Goal: Communication & Community: Connect with others

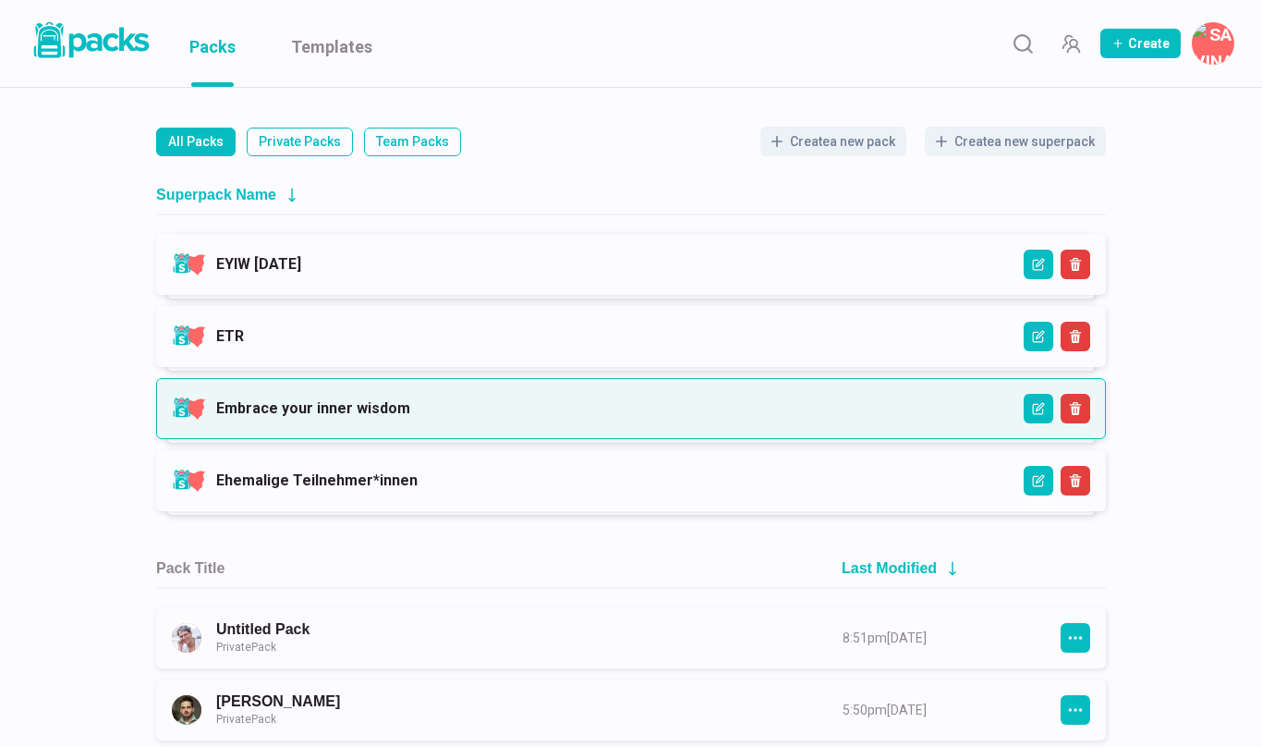
scroll to position [163, 0]
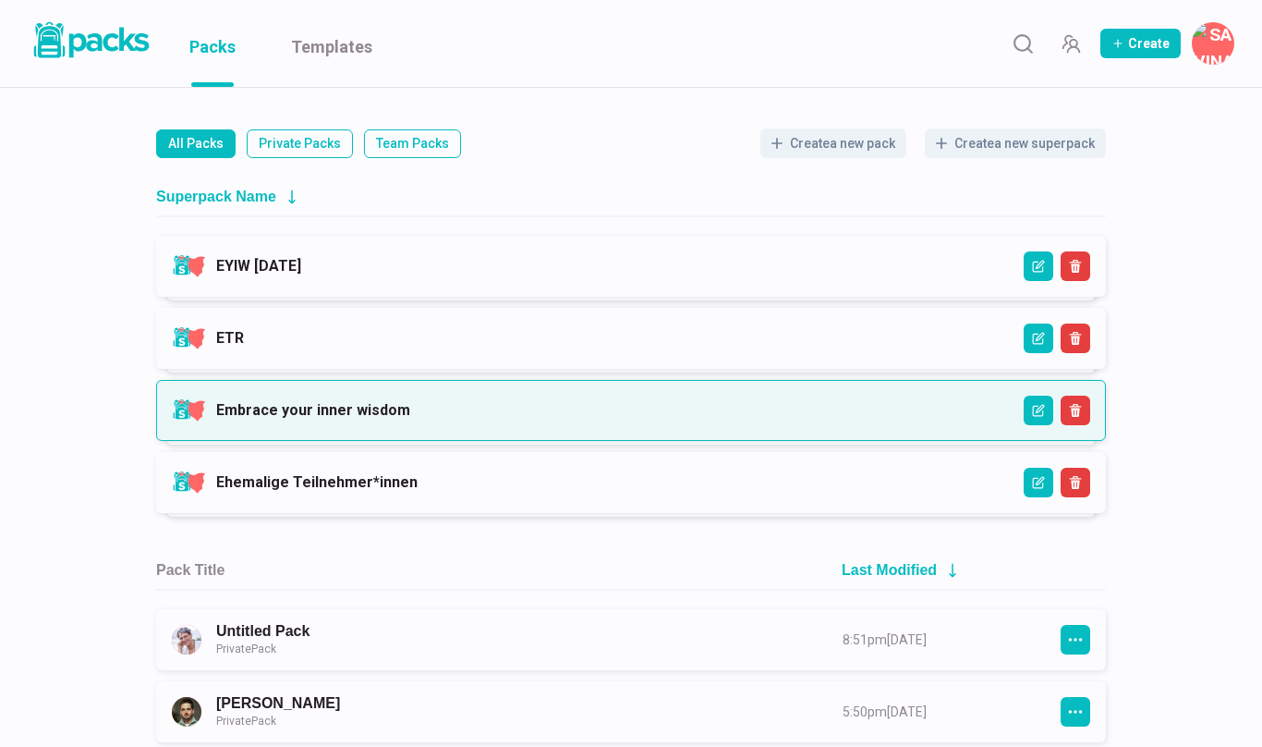
click at [374, 419] on link "Embrace your inner wisdom" at bounding box center [313, 410] width 194 height 18
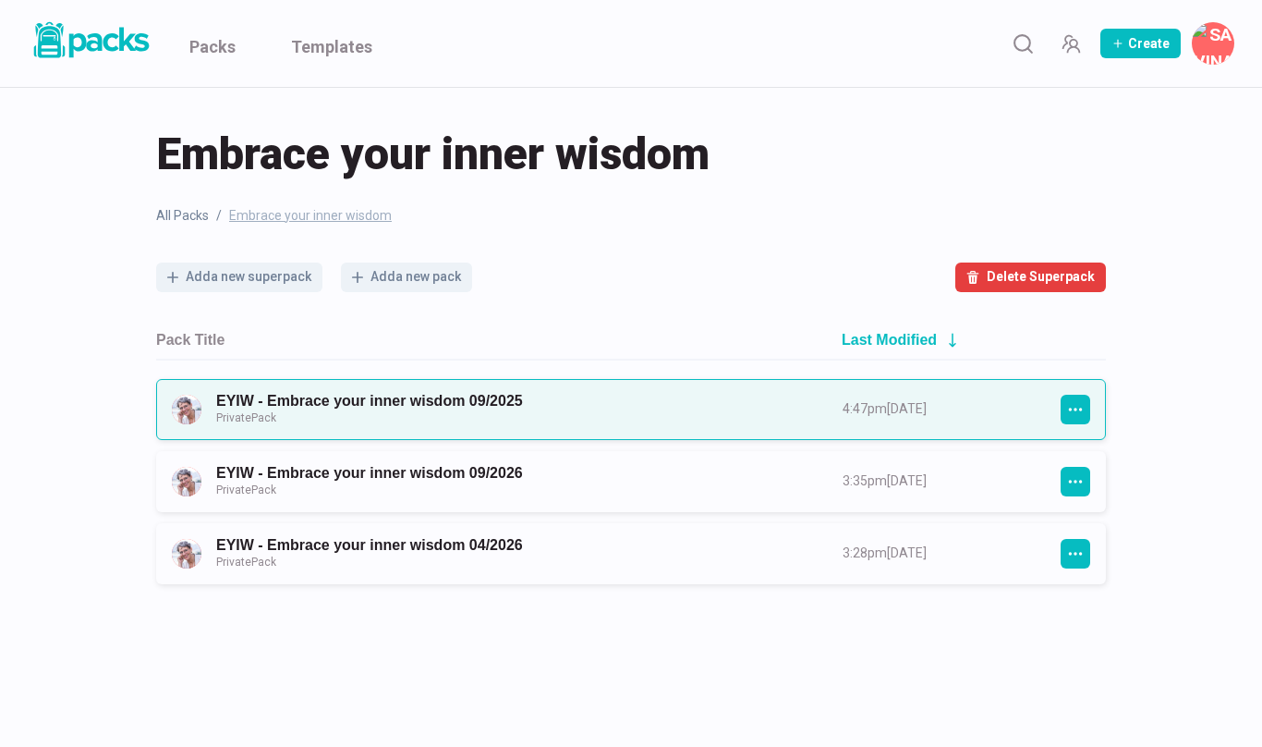
click at [390, 411] on link "EYIW - Embrace your inner wisdom 09/2025 Private Pack" at bounding box center [512, 409] width 593 height 34
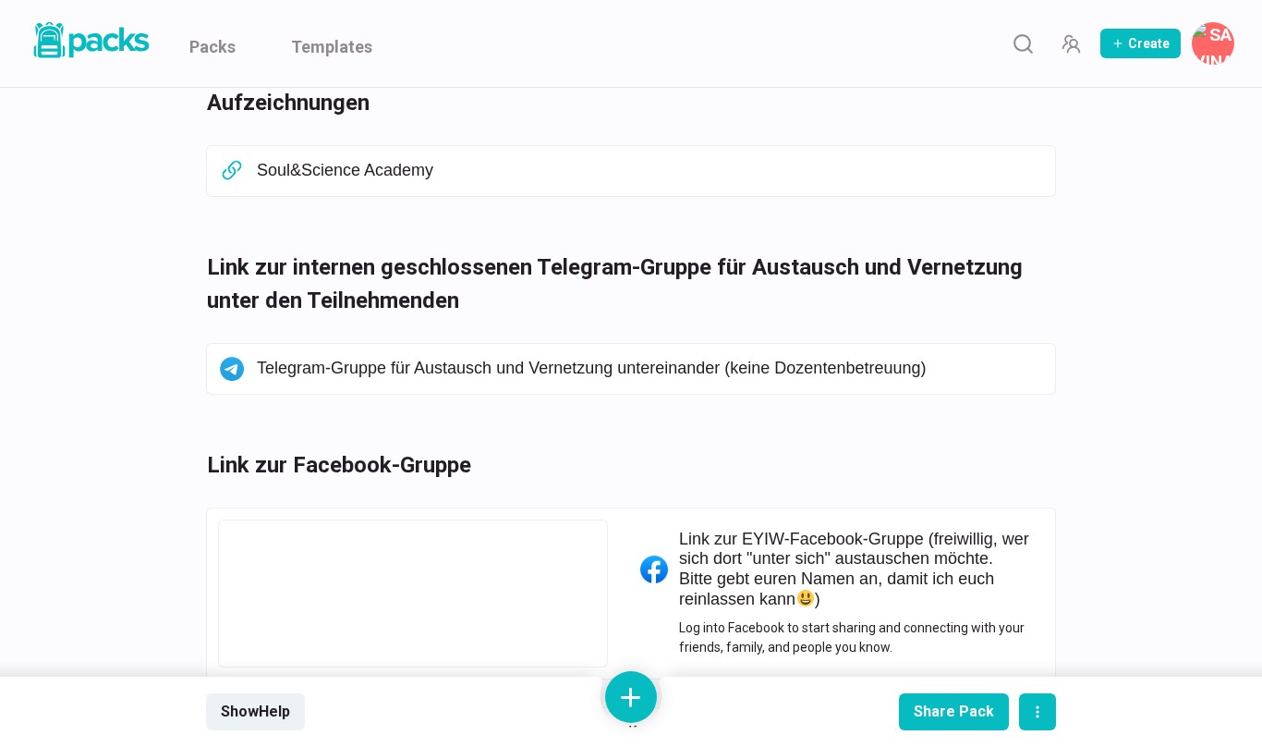
scroll to position [718, 0]
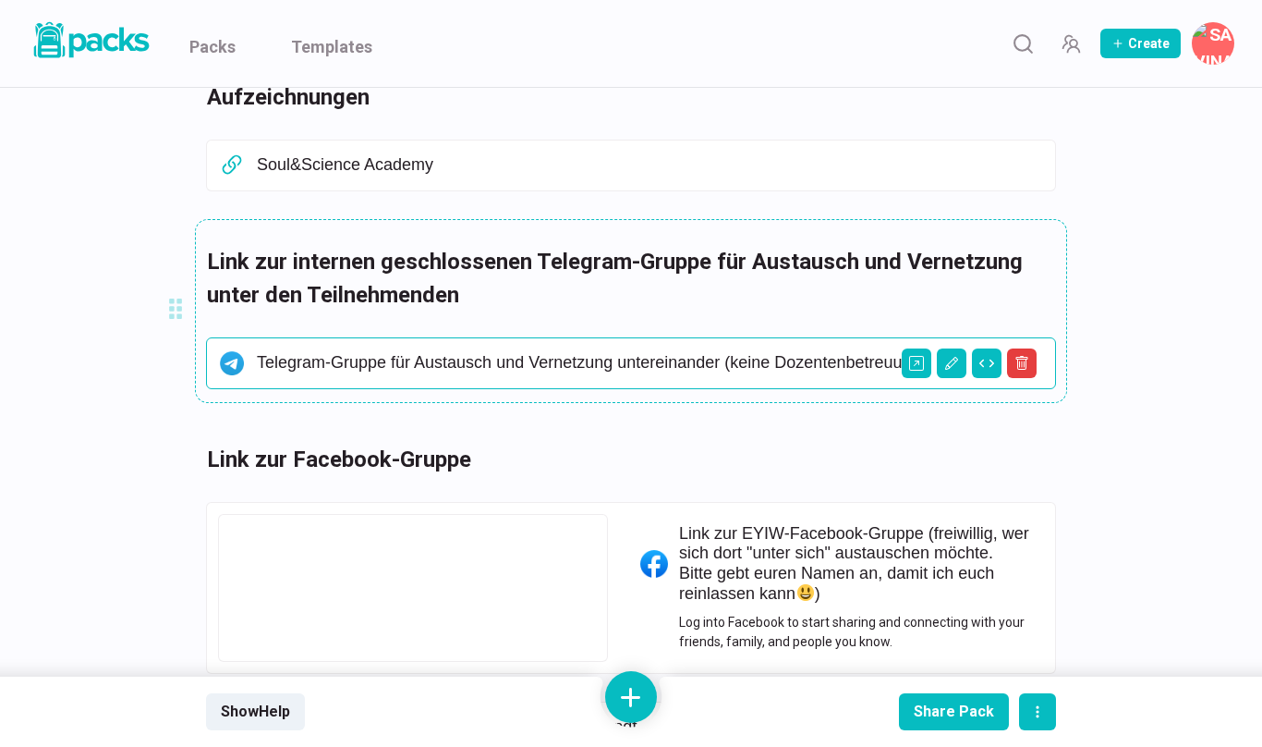
click at [465, 354] on p "Telegram-Gruppe für Austausch und Vernetzung untereinander (keine Dozentenbetre…" at bounding box center [650, 363] width 787 height 20
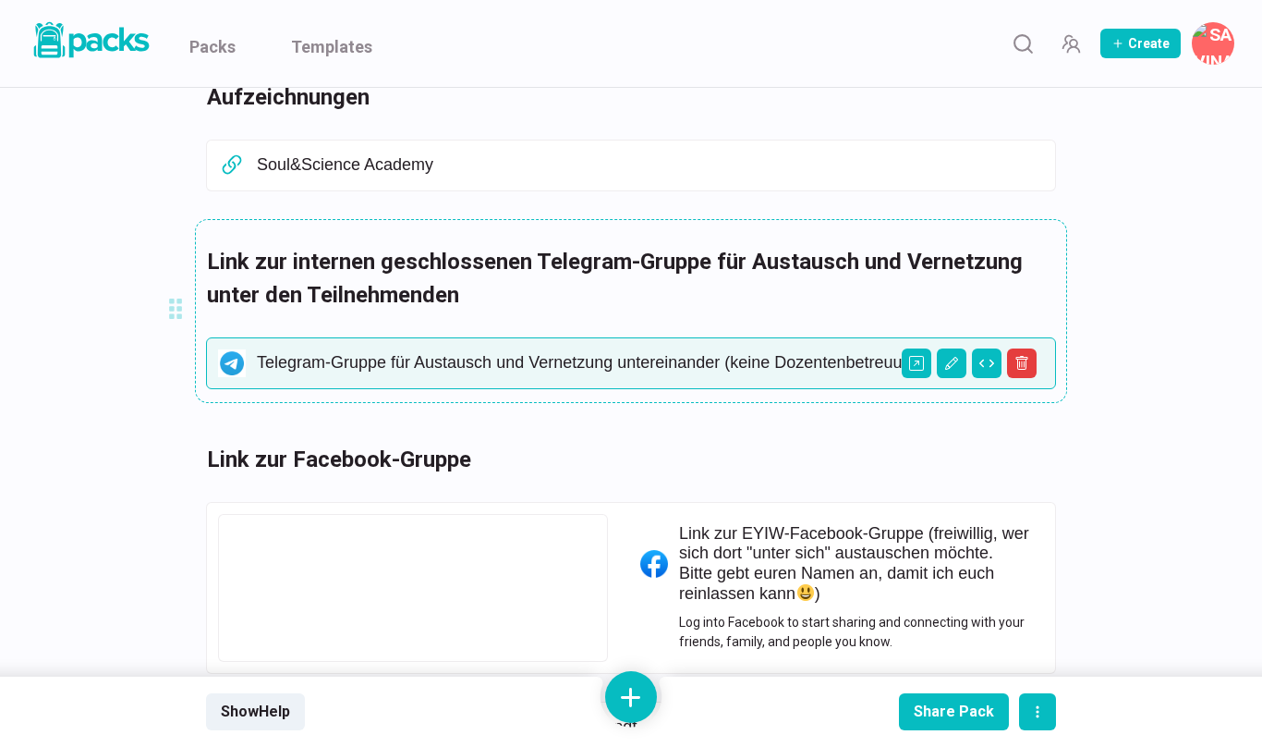
click at [473, 353] on p "Telegram-Gruppe für Austausch und Vernetzung untereinander (keine Dozentenbetre…" at bounding box center [650, 363] width 787 height 20
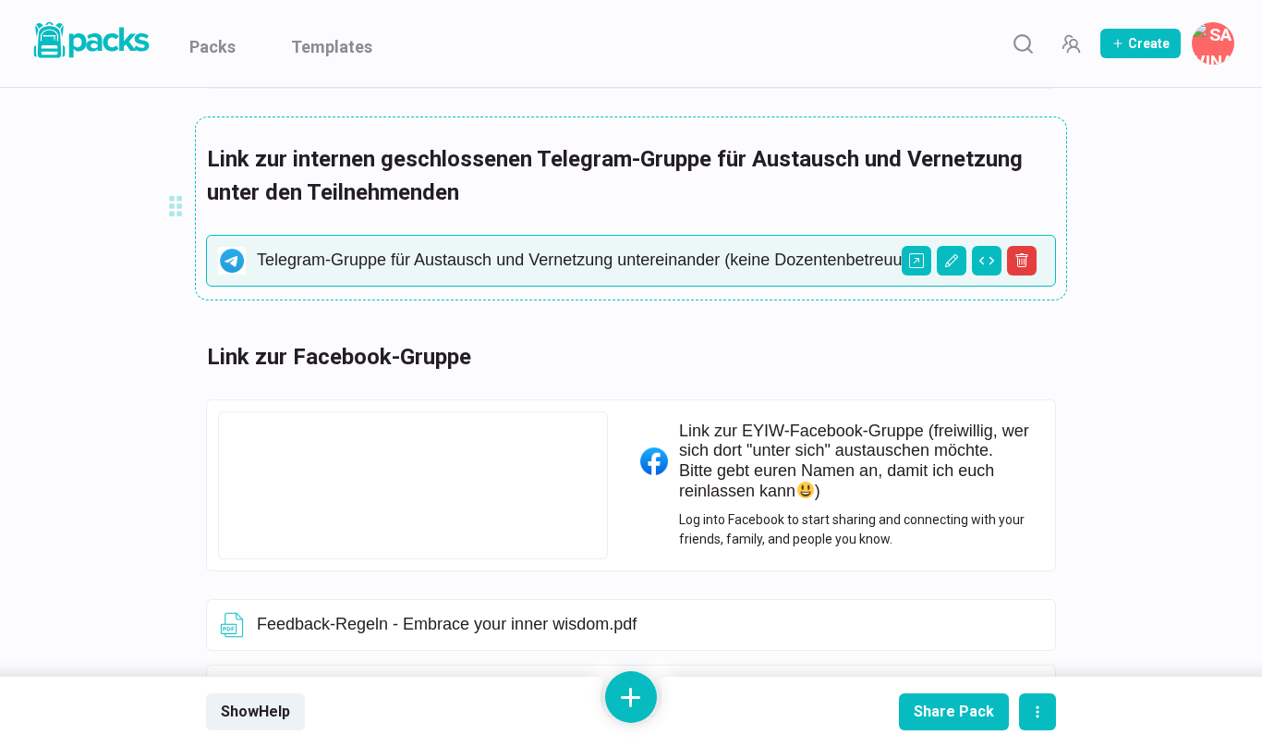
scroll to position [800, 0]
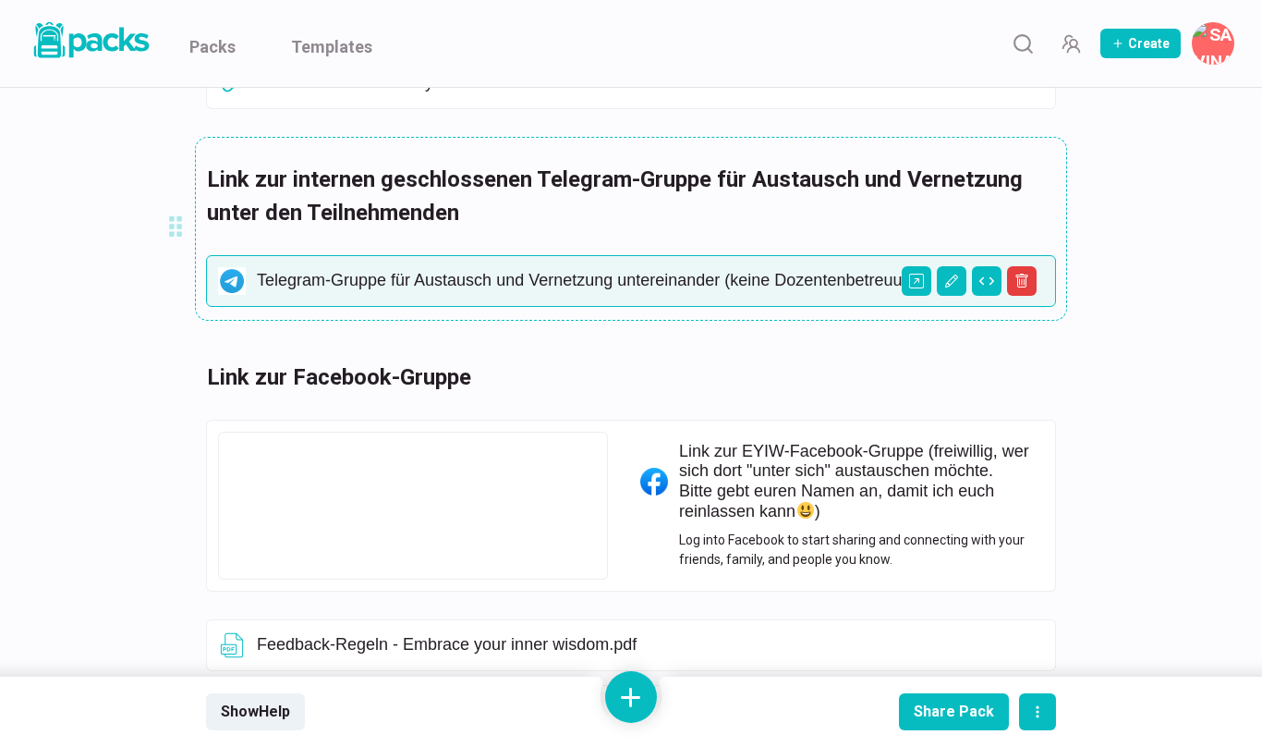
click at [608, 271] on p "Telegram-Gruppe für Austausch und Vernetzung untereinander (keine Dozentenbetre…" at bounding box center [650, 281] width 787 height 20
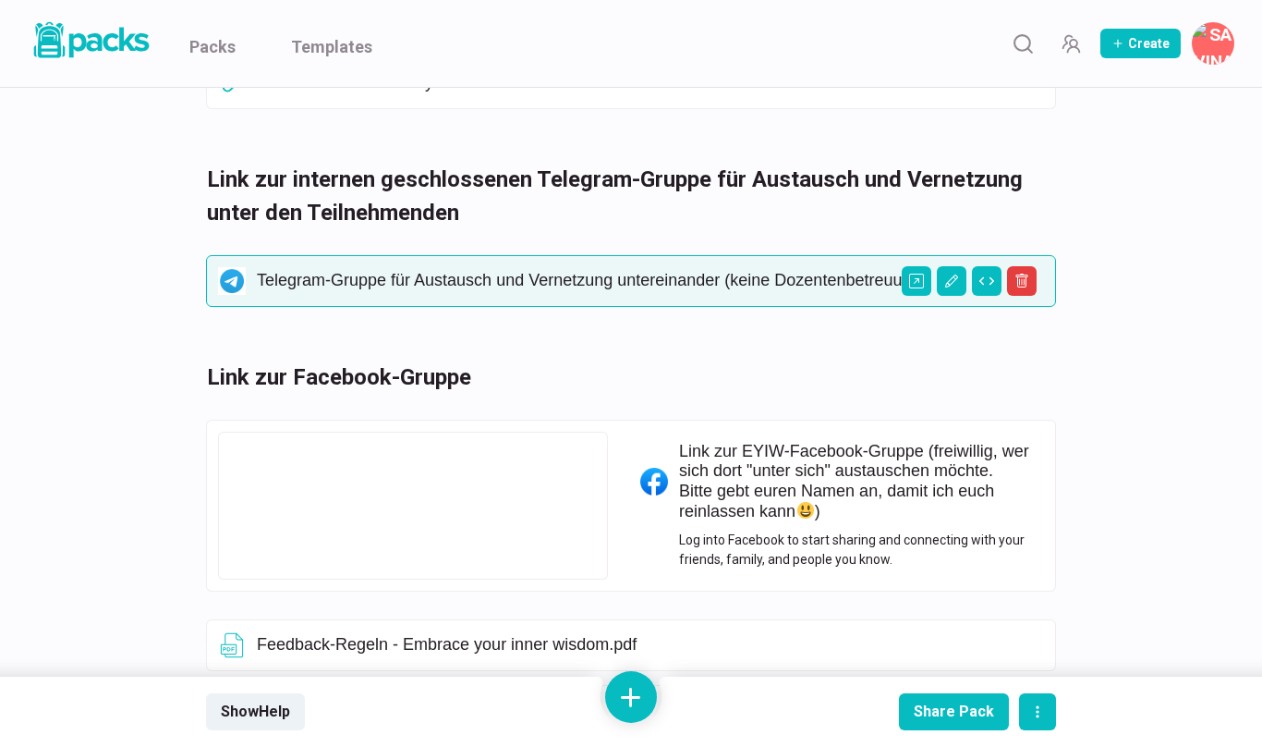
click at [50, 343] on div "EYIW - Embrace your inner wisdom 09/2025 EYIW - Embrace your inner wisdom 09/20…" at bounding box center [631, 313] width 1262 height 2050
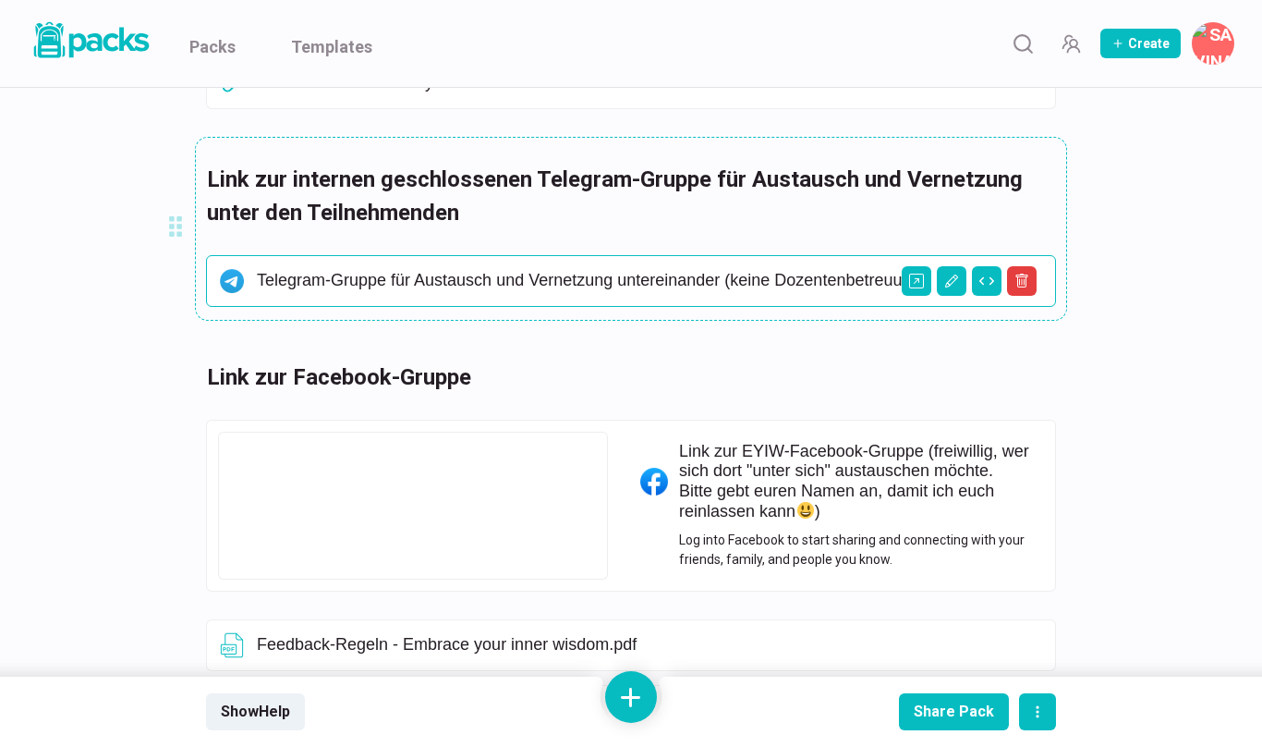
click at [235, 267] on img at bounding box center [232, 281] width 28 height 28
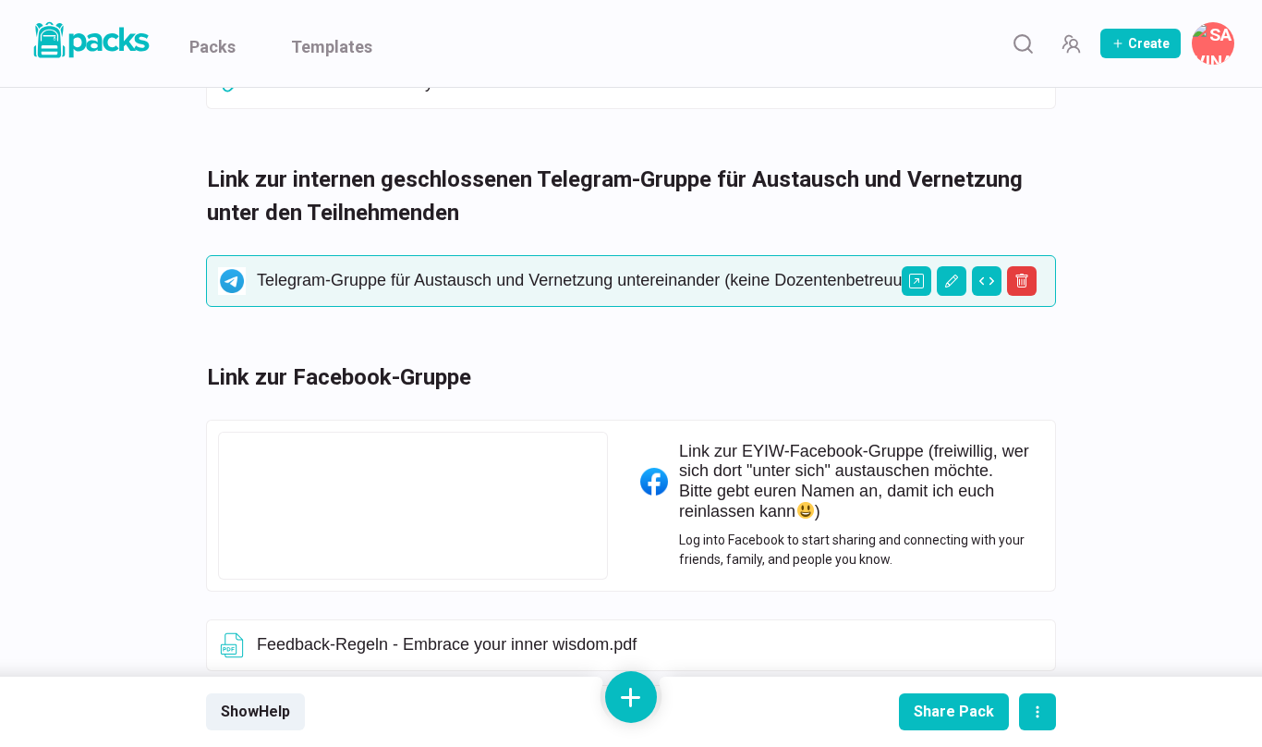
click at [87, 330] on div "EYIW - Embrace your inner wisdom 09/2025 EYIW - Embrace your inner wisdom 09/20…" at bounding box center [631, 313] width 1262 height 2050
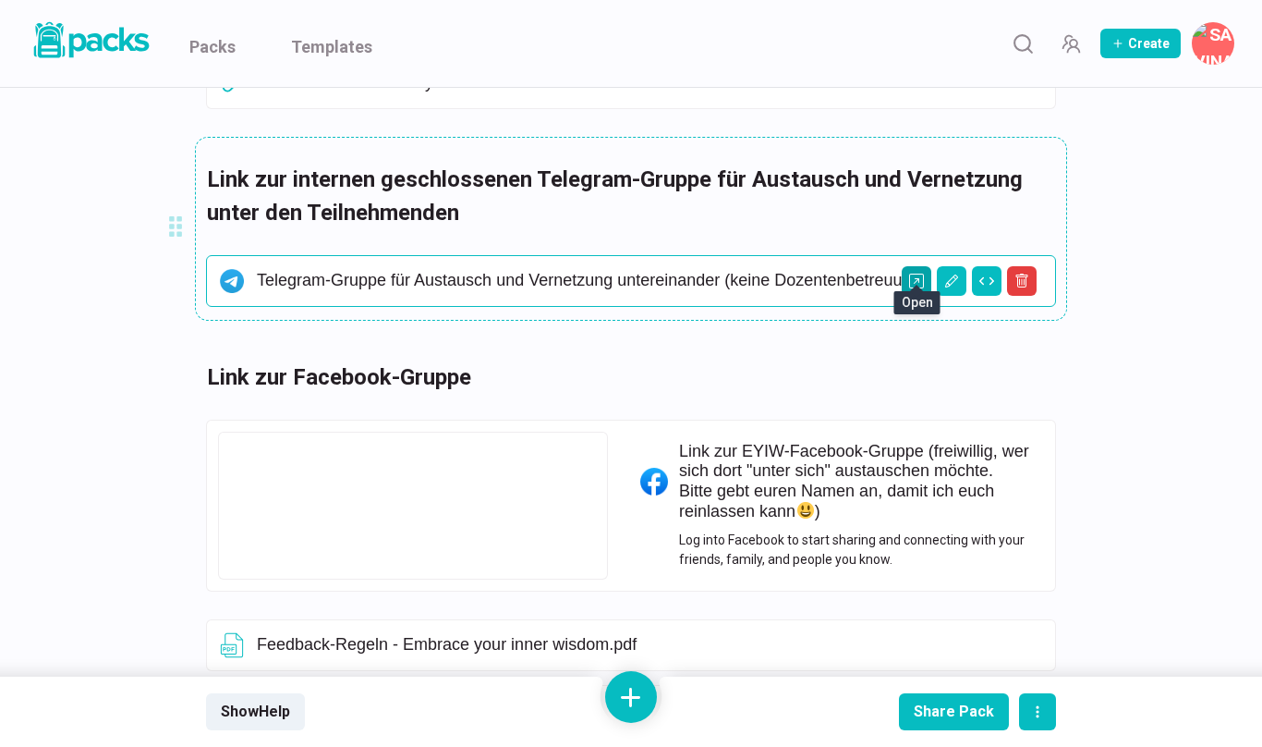
click at [918, 273] on icon "Open external link" at bounding box center [916, 280] width 15 height 15
